Goal: Task Accomplishment & Management: Manage account settings

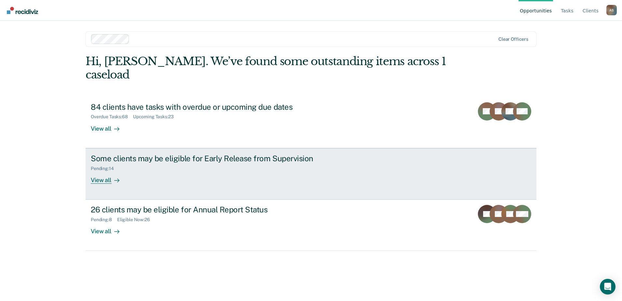
click at [105, 171] on div "View all" at bounding box center [109, 177] width 36 height 13
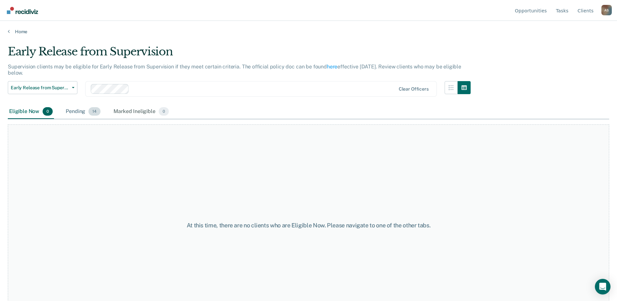
click at [78, 112] on div "Pending 14" at bounding box center [82, 111] width 37 height 14
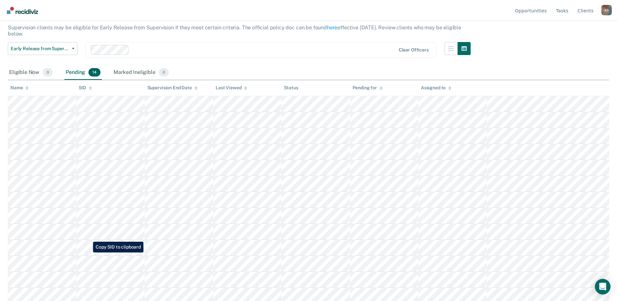
scroll to position [58, 0]
